Goal: Information Seeking & Learning: Learn about a topic

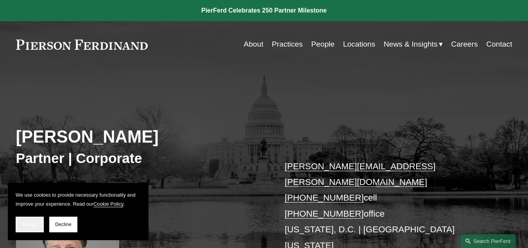
click at [23, 221] on span "Accept" at bounding box center [29, 223] width 15 height 5
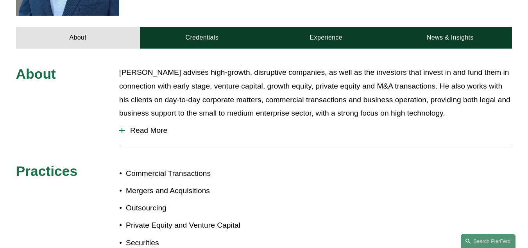
scroll to position [313, 0]
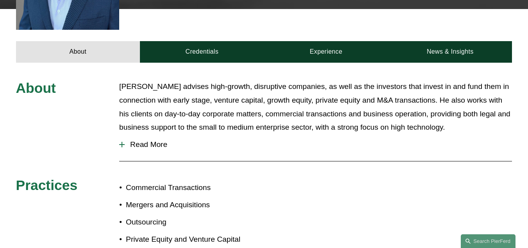
click at [160, 140] on span "Read More" at bounding box center [319, 144] width 388 height 9
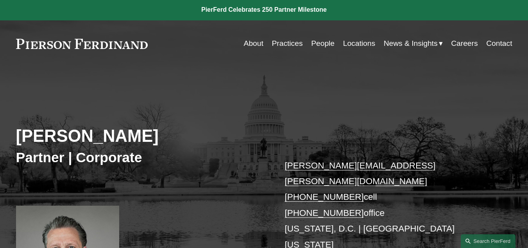
scroll to position [0, 0]
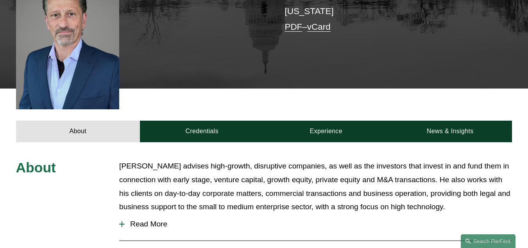
scroll to position [235, 0]
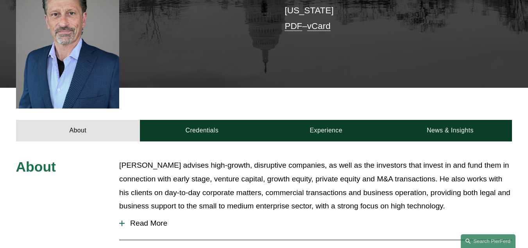
click at [153, 219] on span "Read More" at bounding box center [319, 223] width 388 height 9
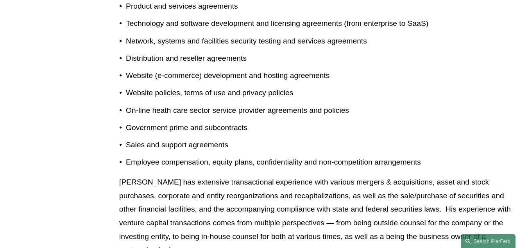
scroll to position [626, 0]
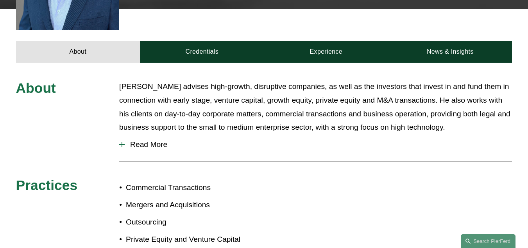
scroll to position [313, 0]
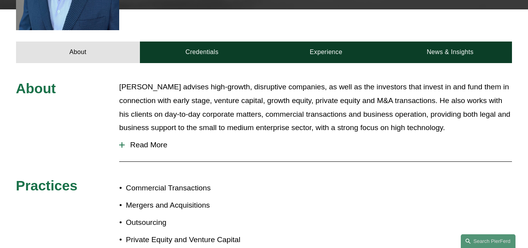
click at [153, 140] on span "Read More" at bounding box center [319, 144] width 388 height 9
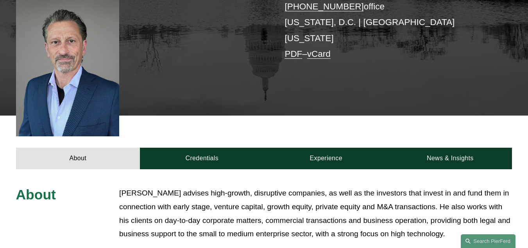
scroll to position [220, 0]
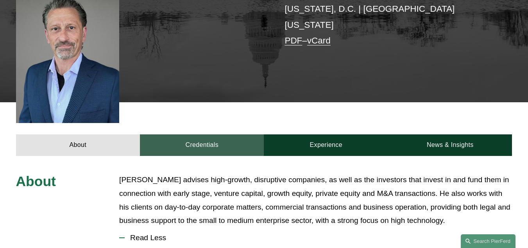
click at [152, 134] on link "Credentials" at bounding box center [202, 145] width 124 height 22
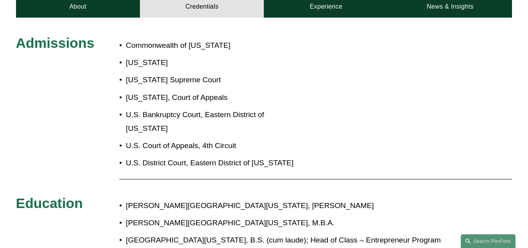
scroll to position [259, 0]
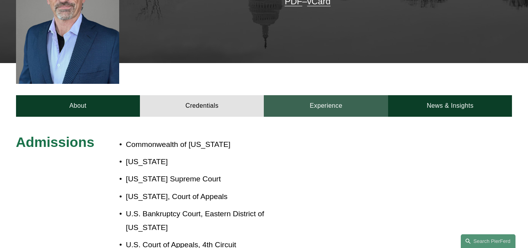
click at [318, 95] on link "Experience" at bounding box center [326, 106] width 124 height 22
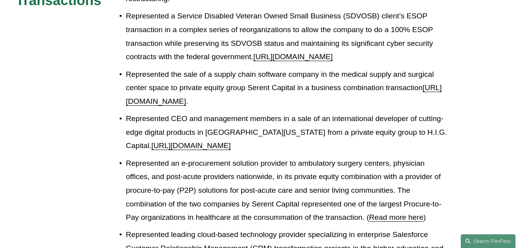
scroll to position [572, 0]
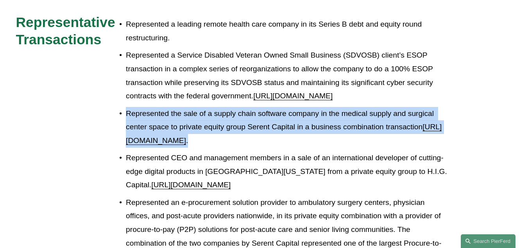
drag, startPoint x: 127, startPoint y: 83, endPoint x: 246, endPoint y: 124, distance: 126.4
click at [246, 124] on p "Represented the sale of a supply chain software company in the medical supply a…" at bounding box center [288, 127] width 325 height 41
copy p "Represented the sale of a supply chain software company in the medical supply a…"
drag, startPoint x: 254, startPoint y: 130, endPoint x: 226, endPoint y: 128, distance: 27.4
click at [254, 130] on p "Represented the sale of a supply chain software company in the medical supply a…" at bounding box center [288, 127] width 325 height 41
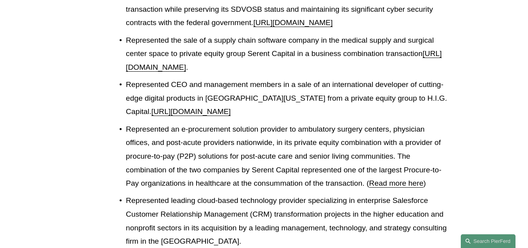
scroll to position [651, 0]
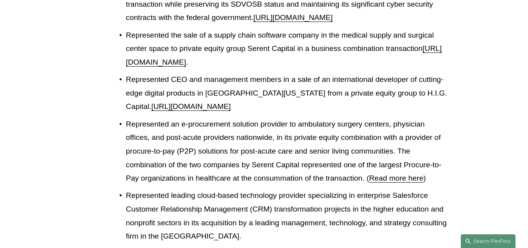
click at [410, 176] on link "Read more here" at bounding box center [396, 178] width 54 height 8
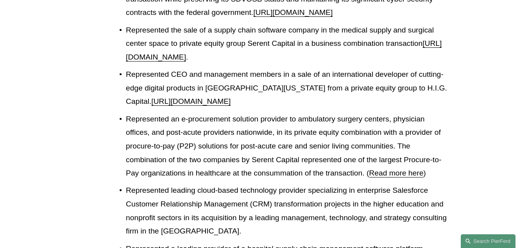
scroll to position [533, 0]
